Goal: Transaction & Acquisition: Purchase product/service

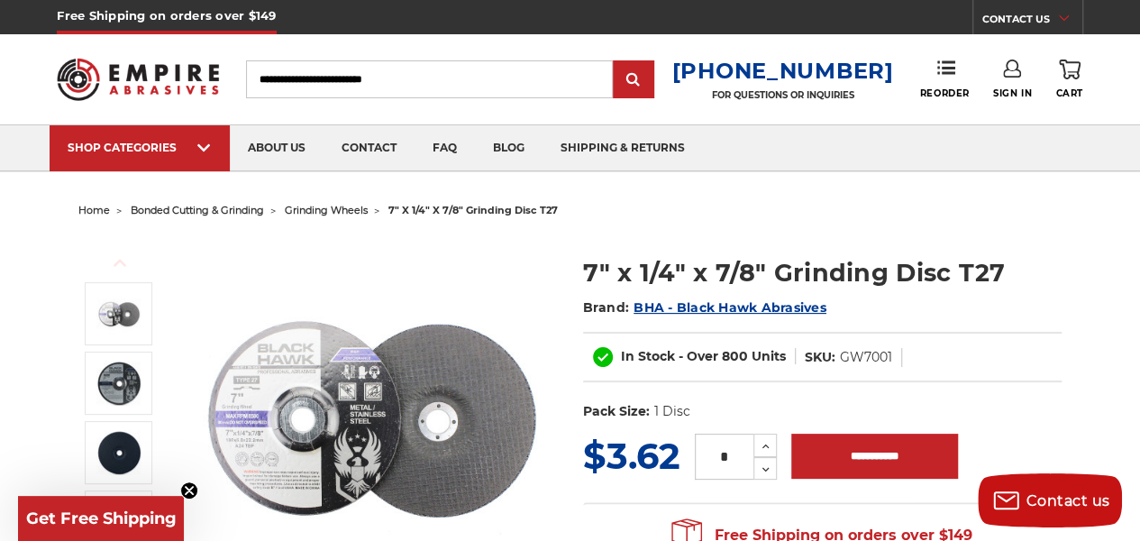
scroll to position [90, 0]
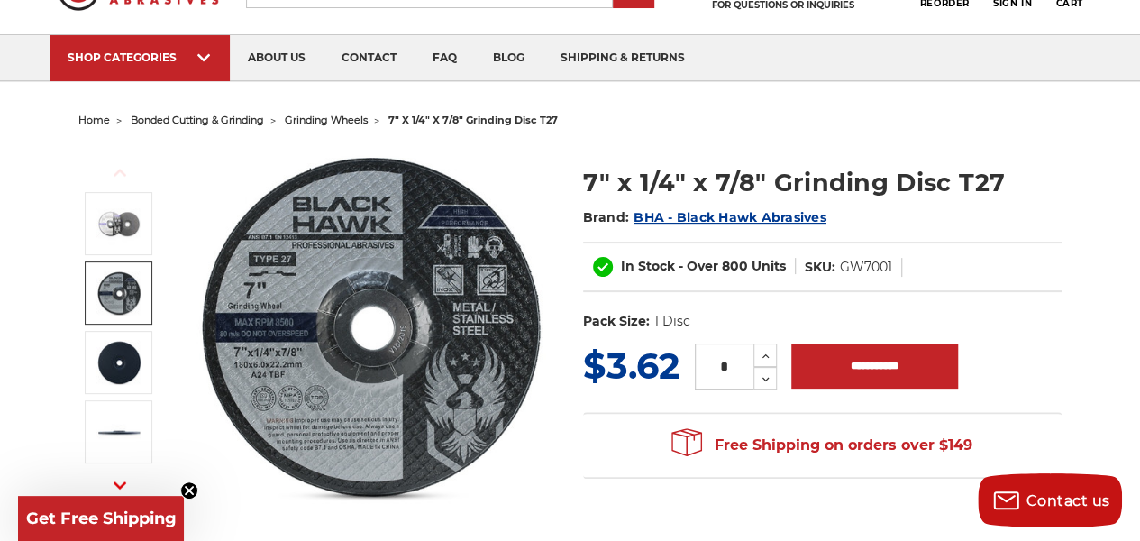
click at [119, 287] on img at bounding box center [118, 292] width 45 height 45
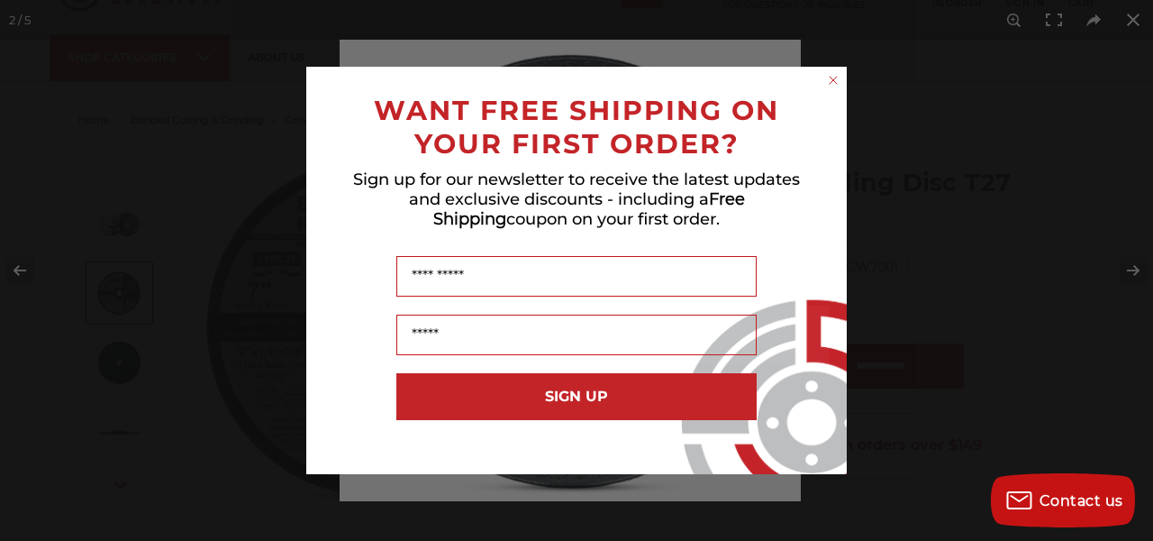
click at [836, 77] on circle "Close dialog" at bounding box center [833, 80] width 17 height 17
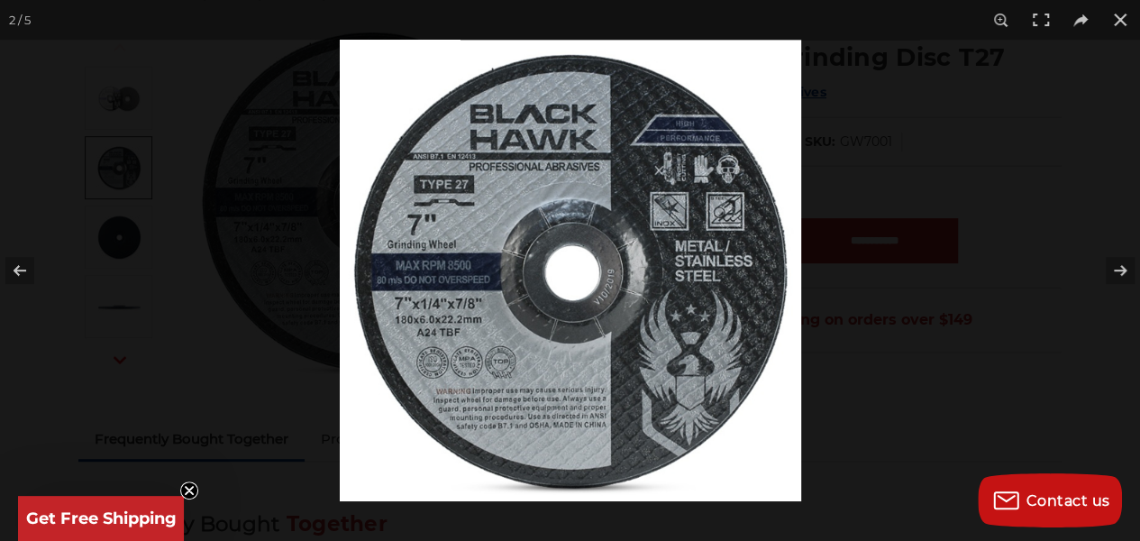
scroll to position [270, 0]
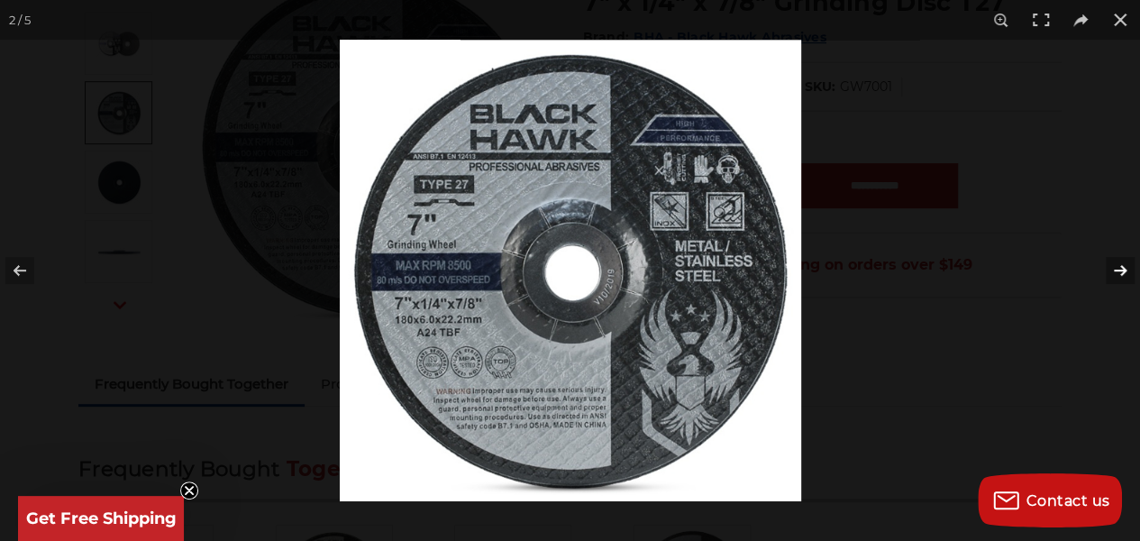
click at [1119, 268] on button at bounding box center [1108, 270] width 63 height 90
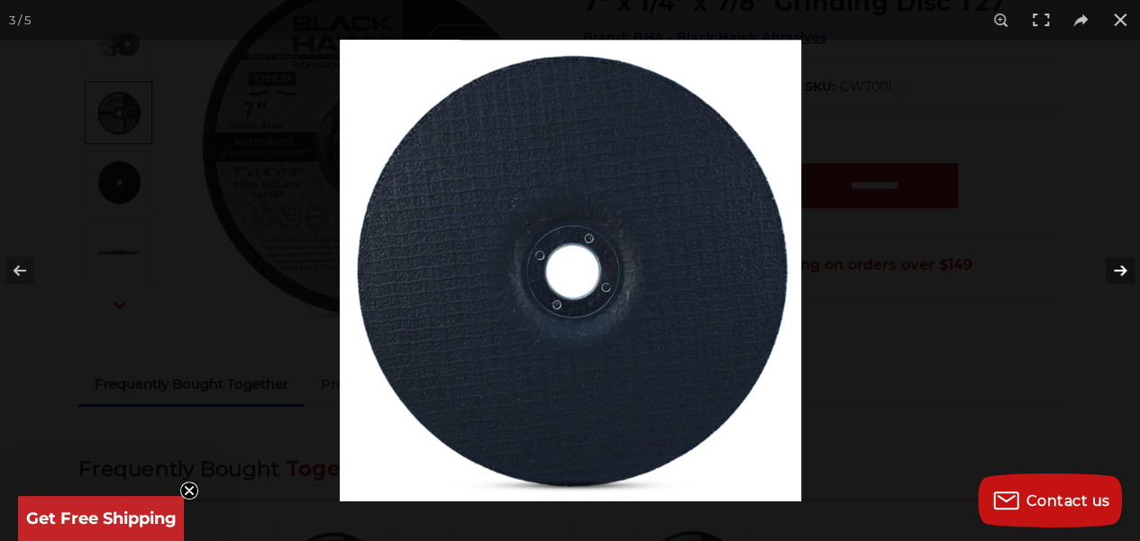
click at [1119, 268] on button at bounding box center [1108, 270] width 63 height 90
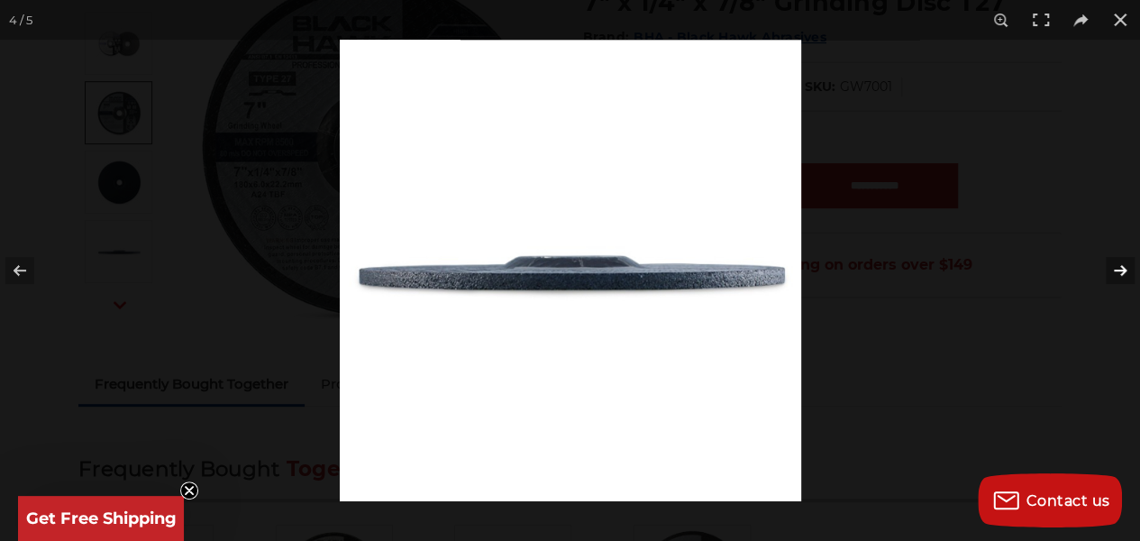
click at [1119, 268] on button at bounding box center [1108, 270] width 63 height 90
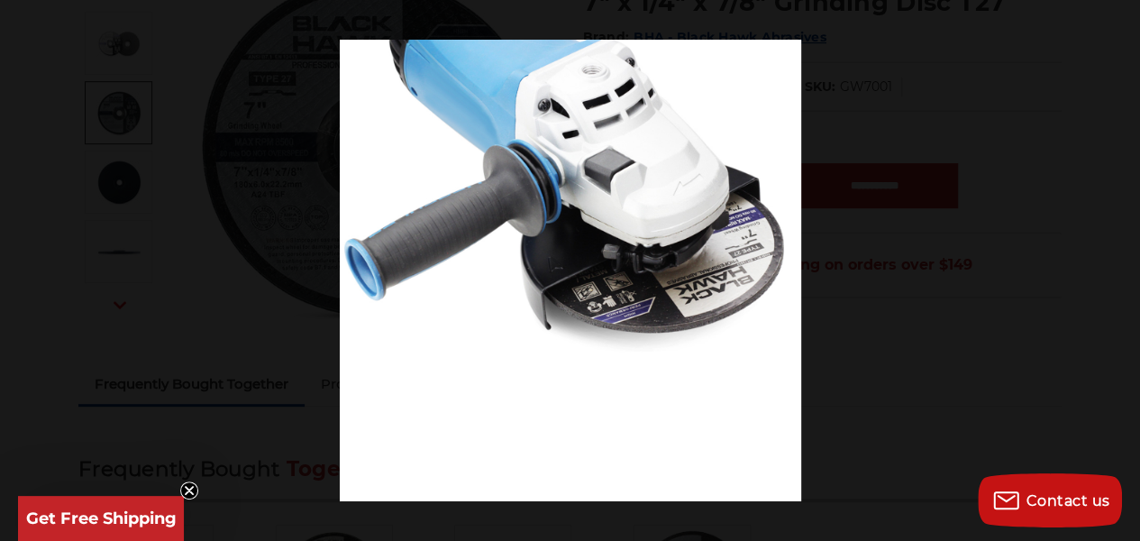
click at [1119, 268] on button at bounding box center [1108, 270] width 63 height 90
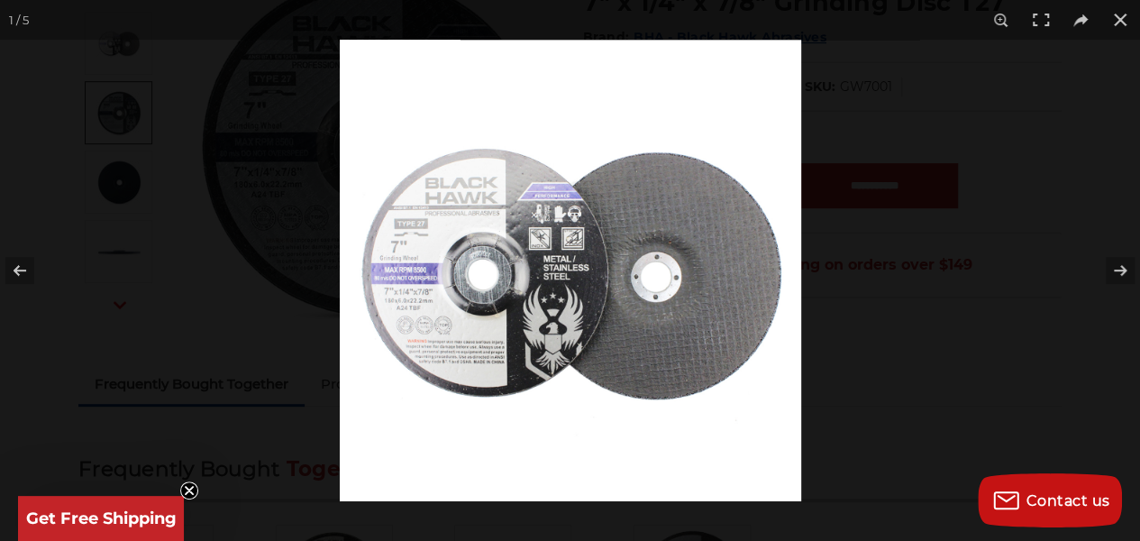
click at [463, 295] on img at bounding box center [570, 270] width 461 height 461
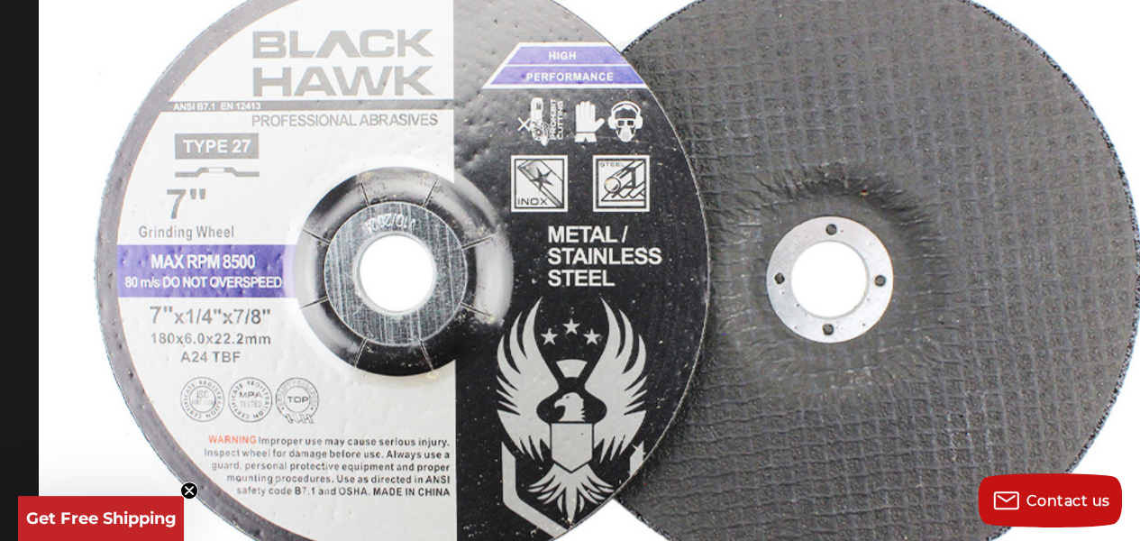
click at [438, 205] on img at bounding box center [615, 262] width 1153 height 1153
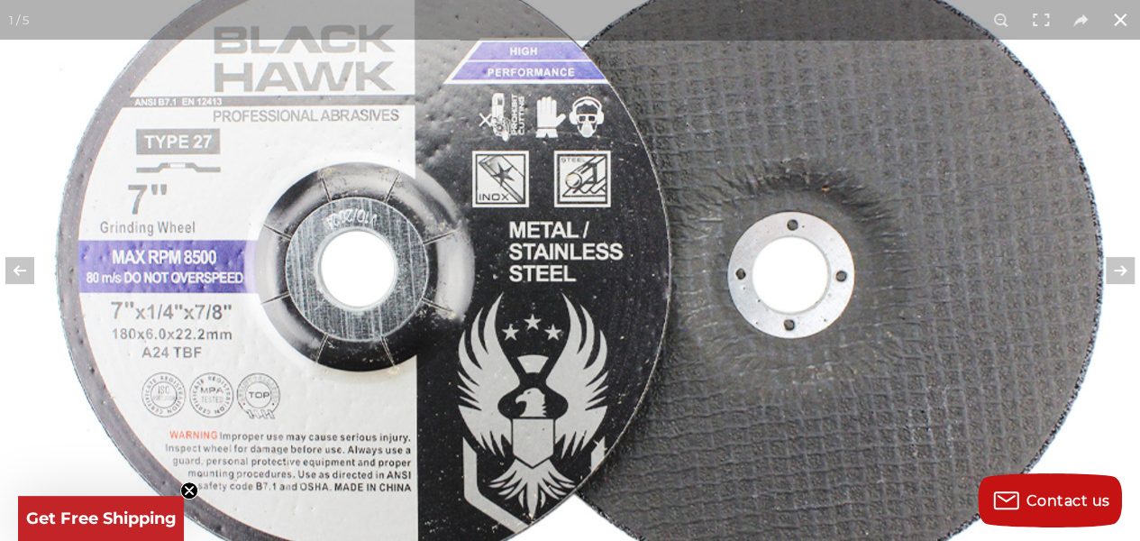
click at [1120, 22] on button at bounding box center [1120, 20] width 40 height 40
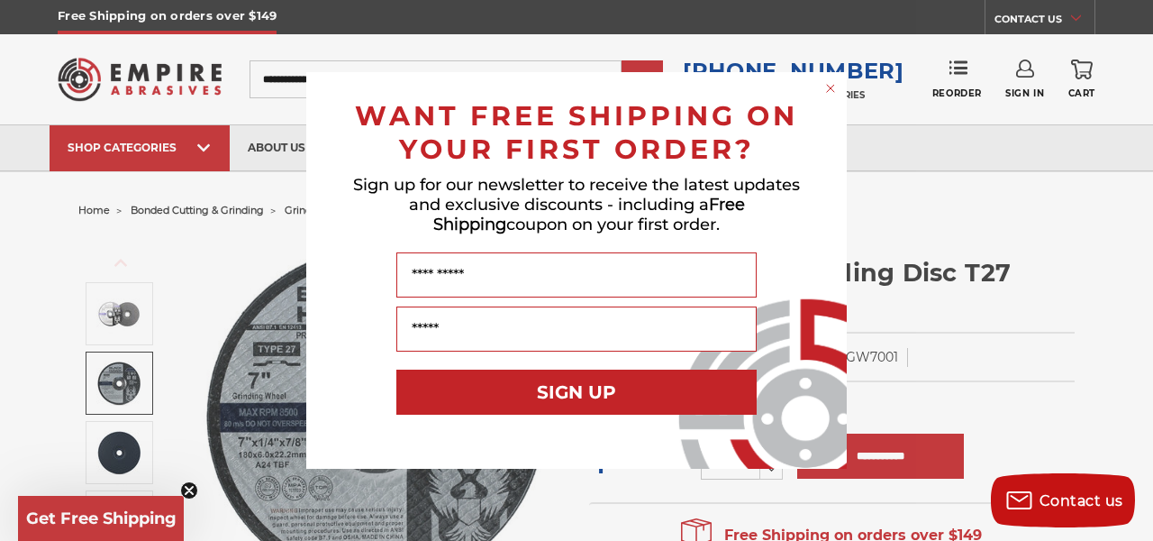
click at [825, 84] on circle "Close dialog" at bounding box center [831, 88] width 17 height 17
